Goal: Task Accomplishment & Management: Manage account settings

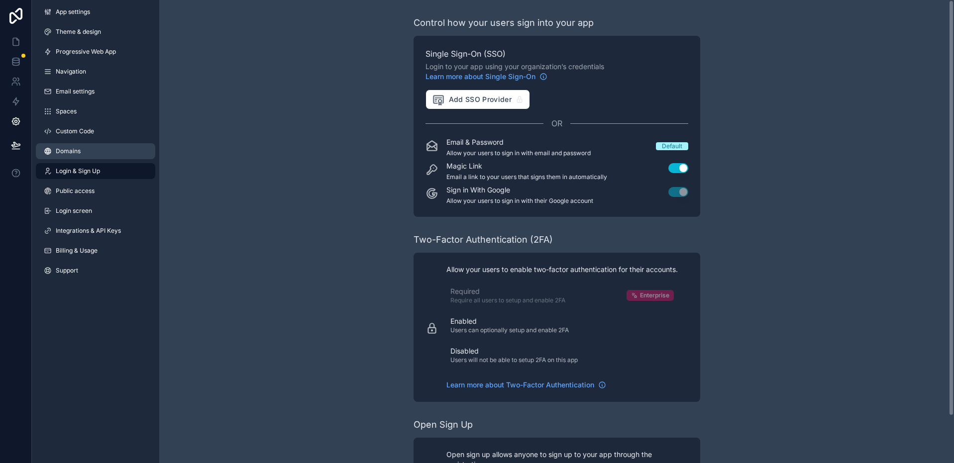
click at [79, 155] on link "Domains" at bounding box center [95, 151] width 119 height 16
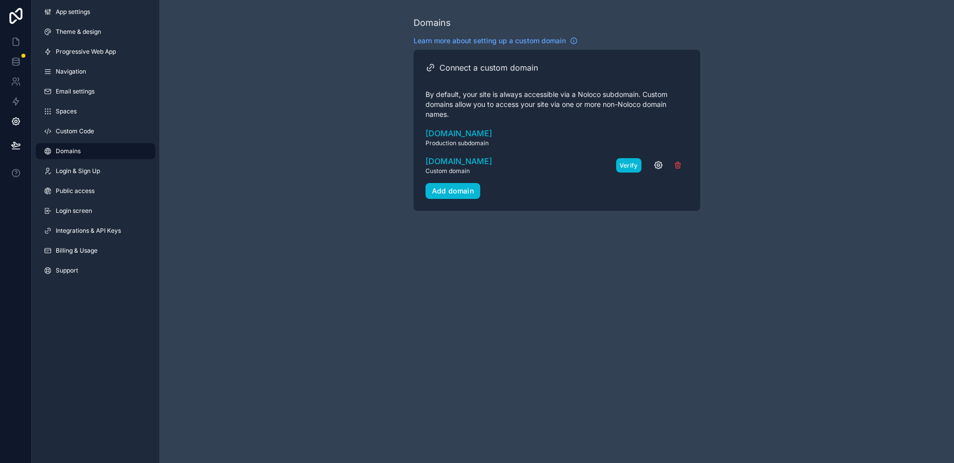
click at [625, 164] on button "Verify" at bounding box center [628, 165] width 25 height 14
click at [628, 166] on button "Verify" at bounding box center [628, 165] width 25 height 14
click at [623, 165] on button "Verify" at bounding box center [628, 165] width 25 height 14
click at [633, 164] on button "Verify" at bounding box center [628, 165] width 25 height 14
click at [655, 165] on icon "scrollable content" at bounding box center [658, 165] width 10 height 10
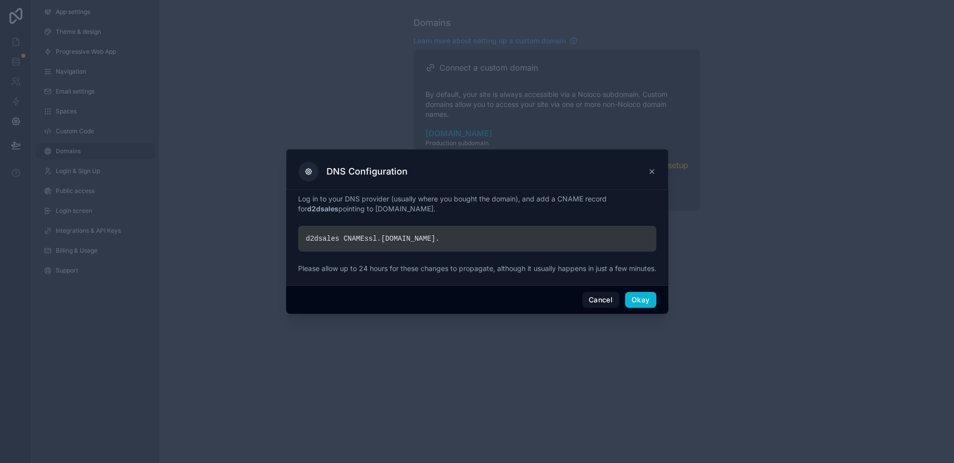
click at [810, 201] on div at bounding box center [477, 231] width 954 height 463
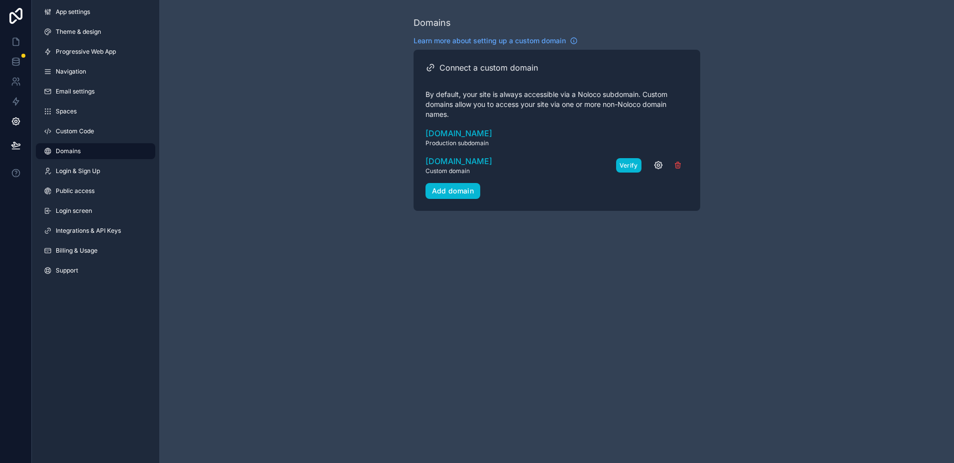
click at [633, 164] on button "Verify" at bounding box center [628, 165] width 25 height 14
click at [66, 152] on span "Domains" at bounding box center [68, 151] width 25 height 8
click at [472, 160] on span "d2dsales.moxieservices.com" at bounding box center [458, 161] width 67 height 12
click at [97, 174] on span "Login & Sign Up" at bounding box center [78, 171] width 44 height 8
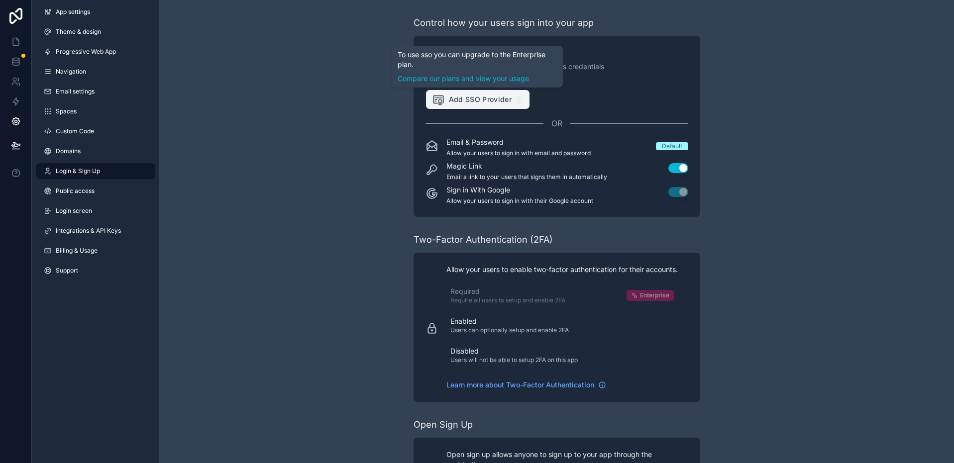
click at [470, 99] on span "Add SSO Provider" at bounding box center [472, 99] width 80 height 13
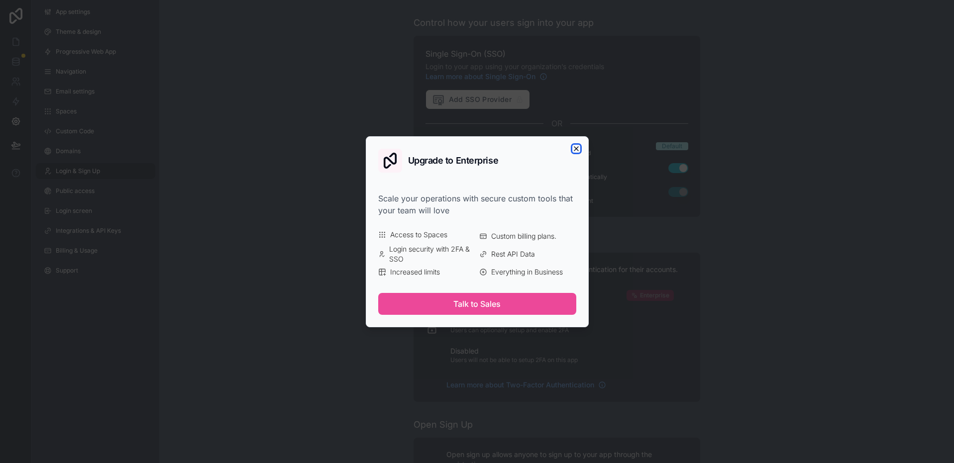
click at [575, 147] on icon "button" at bounding box center [576, 149] width 8 height 8
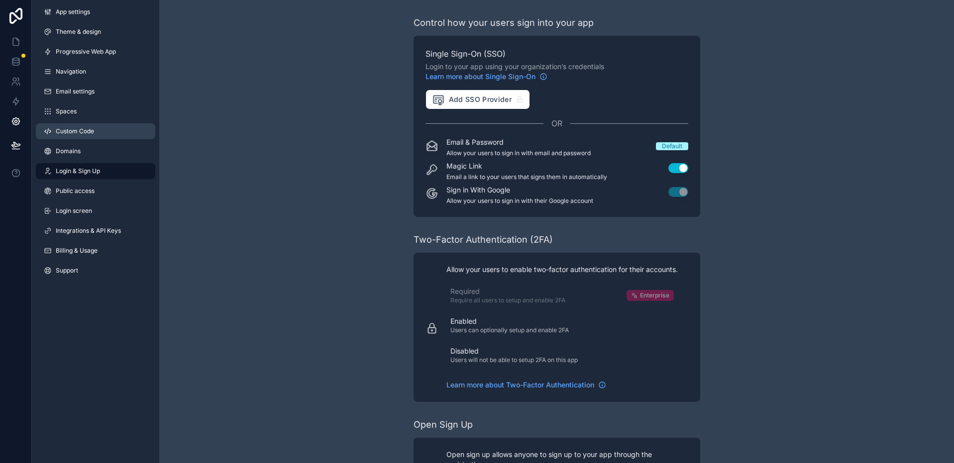
click at [88, 133] on span "Custom Code" at bounding box center [75, 131] width 38 height 8
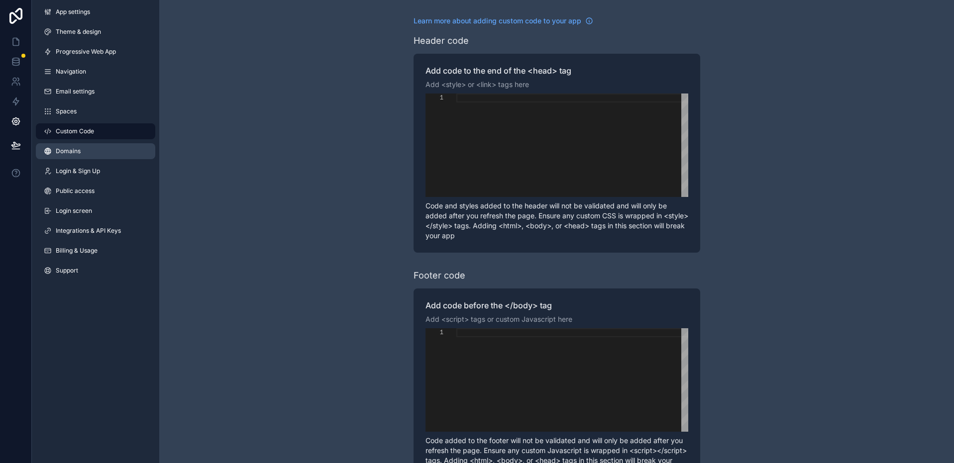
click at [66, 154] on span "Domains" at bounding box center [68, 151] width 25 height 8
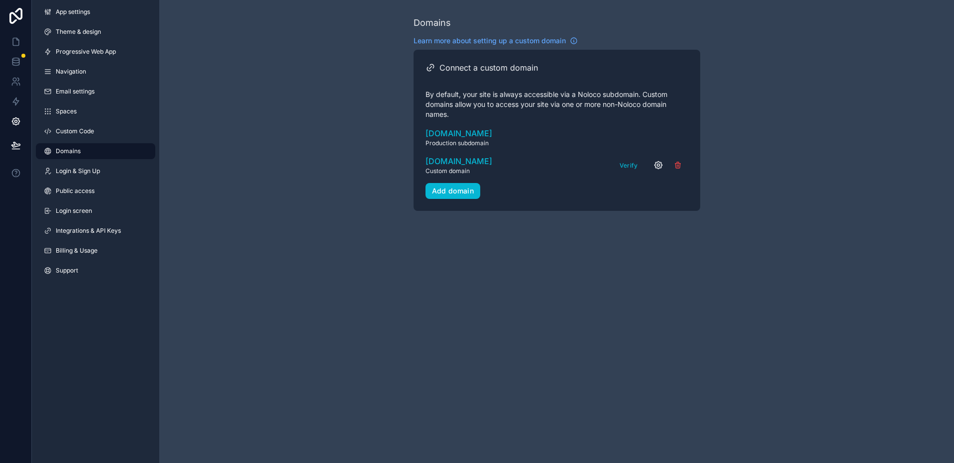
click at [655, 163] on icon "scrollable content" at bounding box center [657, 165] width 7 height 7
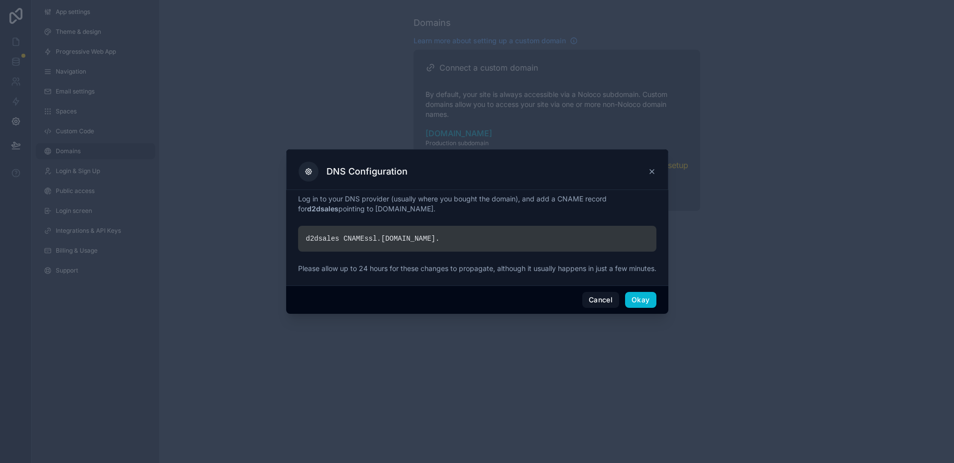
click at [653, 170] on icon at bounding box center [652, 172] width 4 height 4
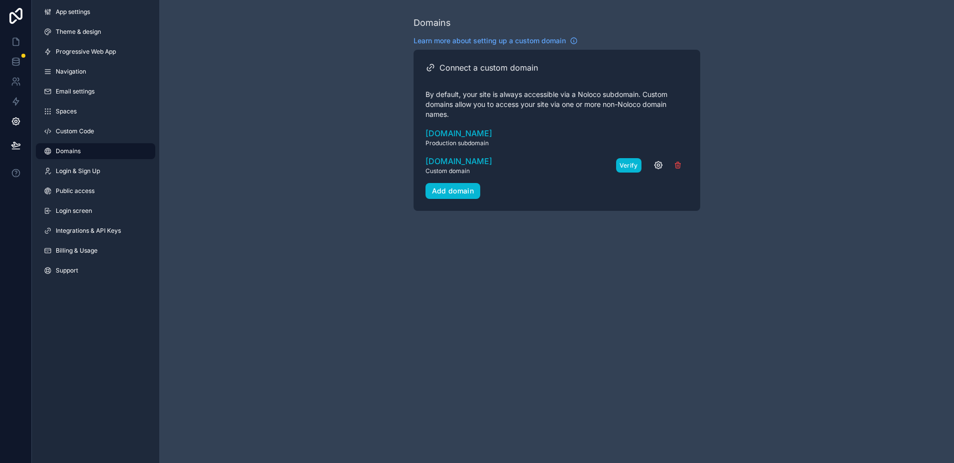
click at [629, 166] on button "Verify" at bounding box center [628, 165] width 25 height 14
click at [456, 159] on span "d2dsales.moxieservices.com" at bounding box center [458, 161] width 67 height 12
click at [79, 172] on span "Login & Sign Up" at bounding box center [78, 171] width 44 height 8
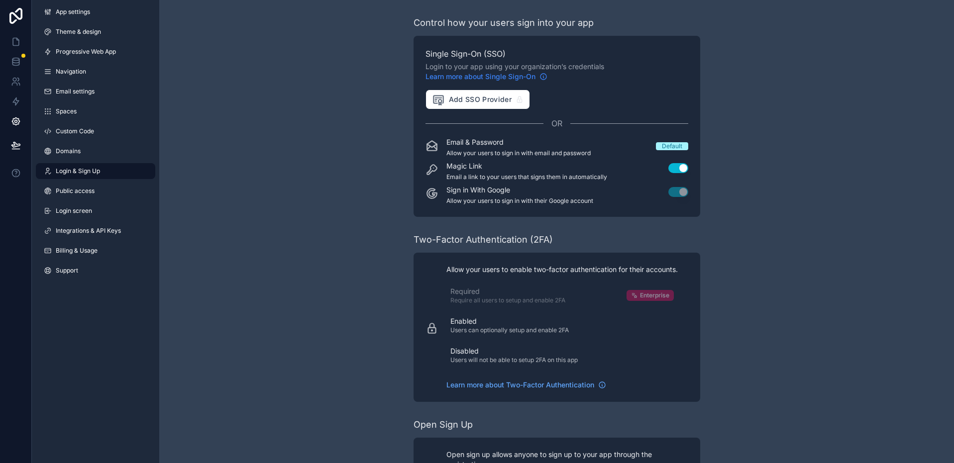
click at [543, 77] on icon "scrollable content" at bounding box center [543, 77] width 0 height 1
click at [89, 252] on span "Billing & Usage" at bounding box center [77, 251] width 42 height 8
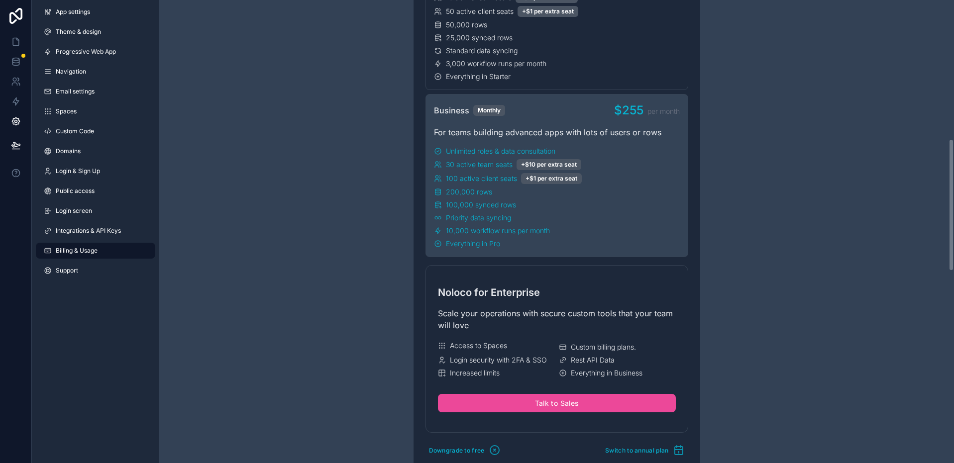
scroll to position [553, 0]
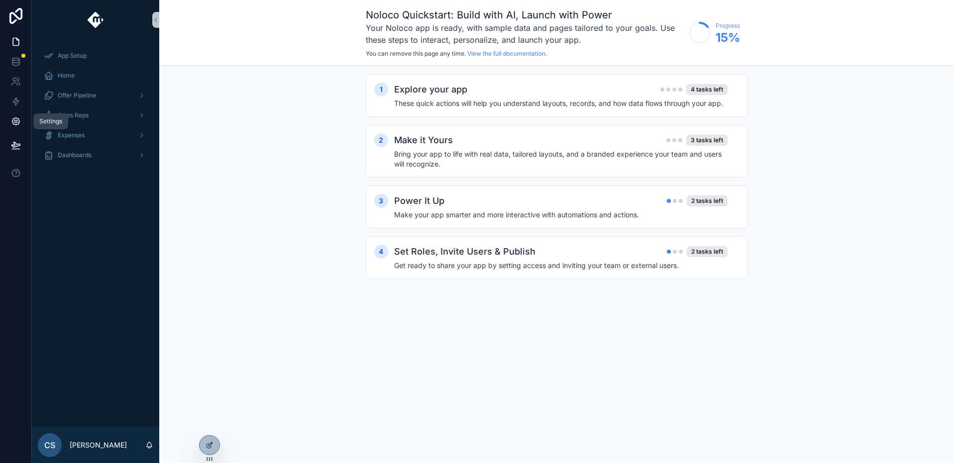
click at [14, 118] on icon at bounding box center [15, 121] width 7 height 7
